Goal: Information Seeking & Learning: Understand process/instructions

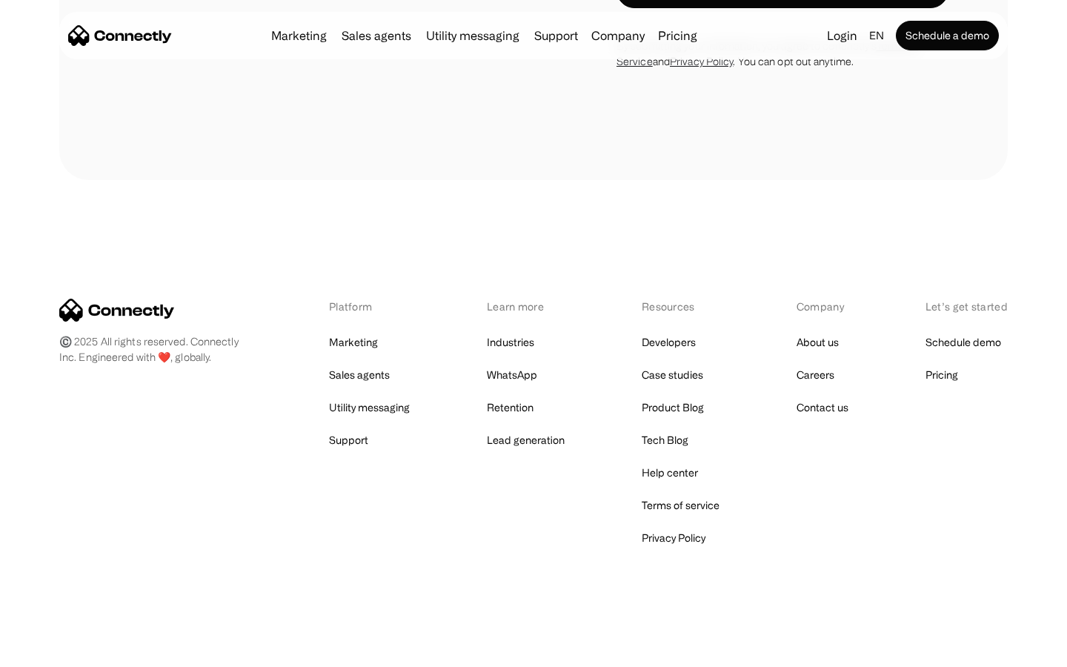
scroll to position [1269, 0]
